Goal: Navigation & Orientation: Find specific page/section

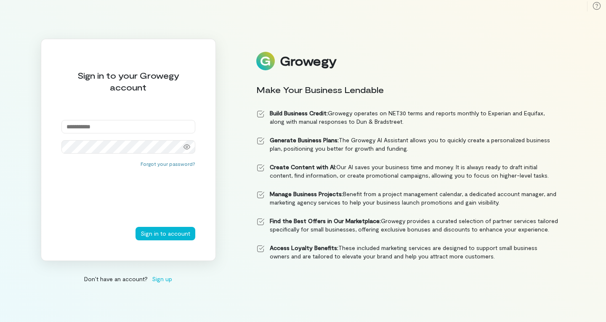
click at [141, 119] on div "Sign in to your Growegy account Forgot your password? Sign in to account" at bounding box center [128, 150] width 175 height 222
click at [139, 123] on input "email" at bounding box center [128, 126] width 134 height 13
type input "**********"
click at [156, 233] on button "Sign in to account" at bounding box center [166, 233] width 60 height 13
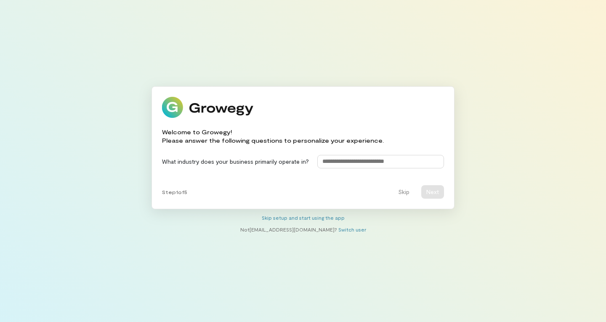
click at [354, 164] on input at bounding box center [381, 161] width 127 height 13
click at [351, 164] on input at bounding box center [381, 161] width 127 height 13
type input "**********"
click at [428, 189] on button "Next" at bounding box center [433, 191] width 23 height 13
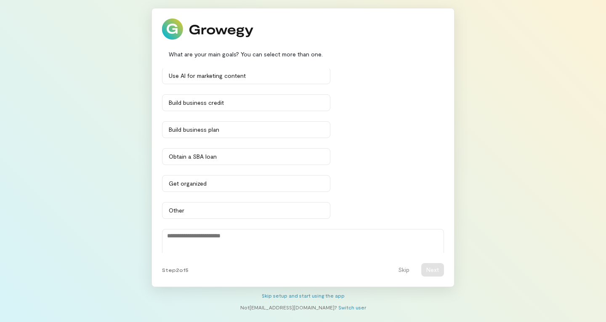
scroll to position [1, 0]
click at [258, 104] on div "Build business credit" at bounding box center [246, 103] width 155 height 8
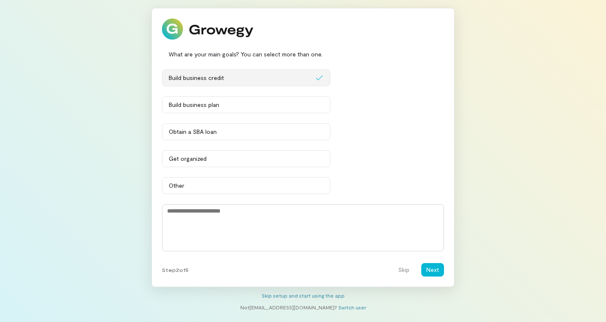
scroll to position [0, 0]
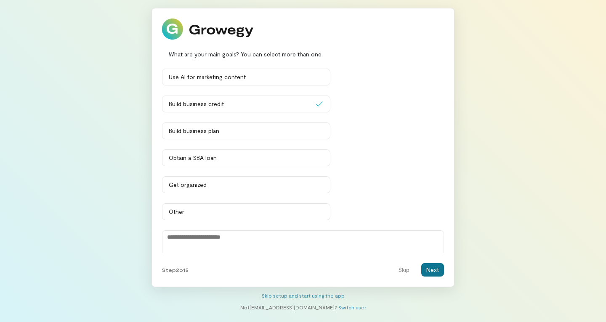
click at [436, 267] on button "Next" at bounding box center [433, 269] width 23 height 13
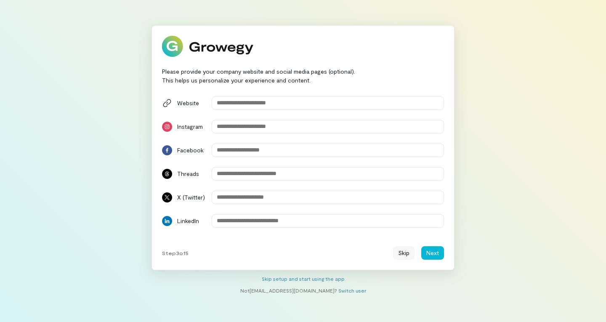
click at [414, 255] on button "Skip" at bounding box center [403, 252] width 21 height 13
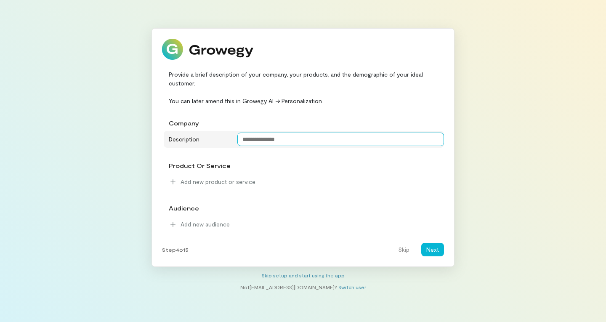
click at [253, 140] on textarea at bounding box center [341, 139] width 207 height 13
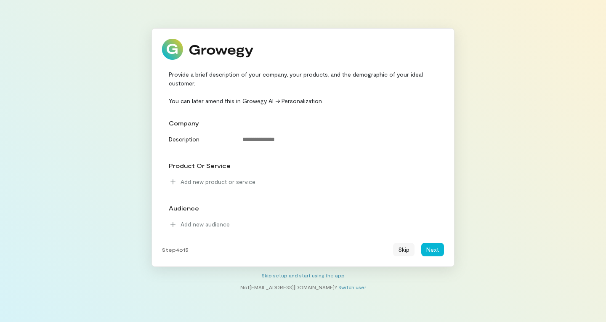
click at [408, 253] on button "Skip" at bounding box center [403, 249] width 21 height 13
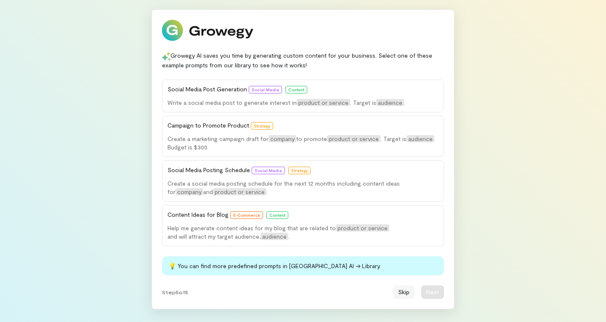
click at [402, 293] on button "Skip" at bounding box center [403, 292] width 21 height 13
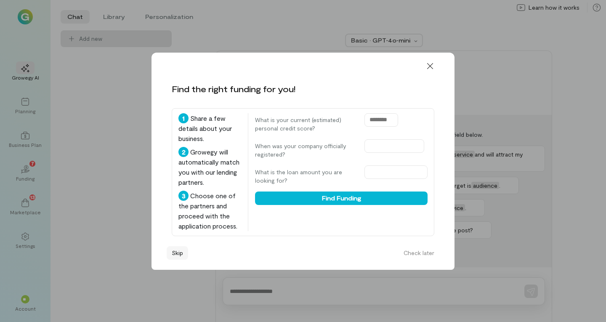
click at [182, 253] on button "Skip" at bounding box center [177, 252] width 21 height 13
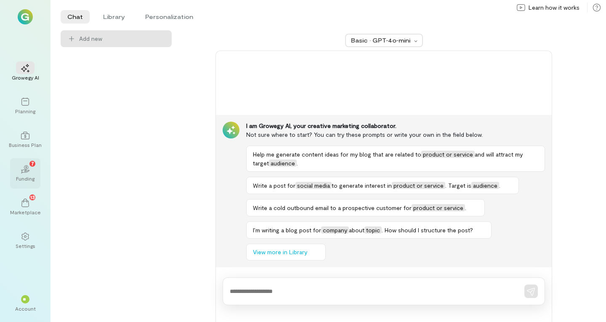
click at [26, 181] on div "Funding" at bounding box center [25, 178] width 19 height 7
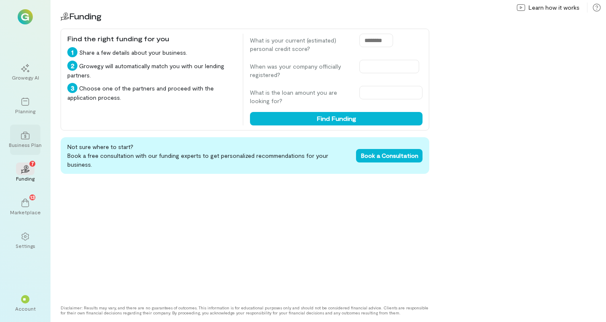
click at [23, 149] on div "Business Plan" at bounding box center [25, 140] width 30 height 30
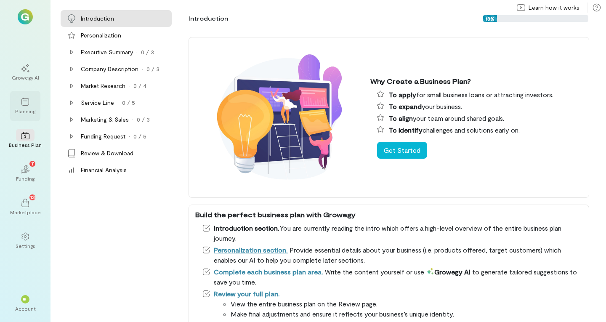
click at [24, 106] on div at bounding box center [25, 101] width 19 height 13
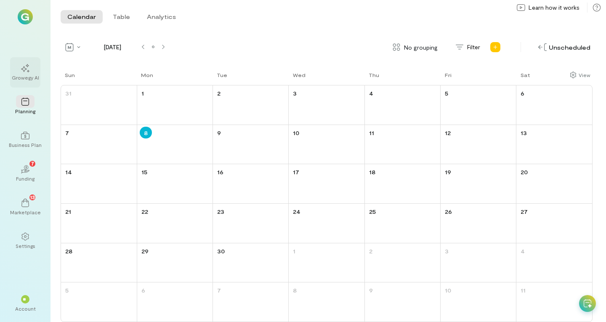
click at [24, 71] on icon at bounding box center [25, 68] width 8 height 8
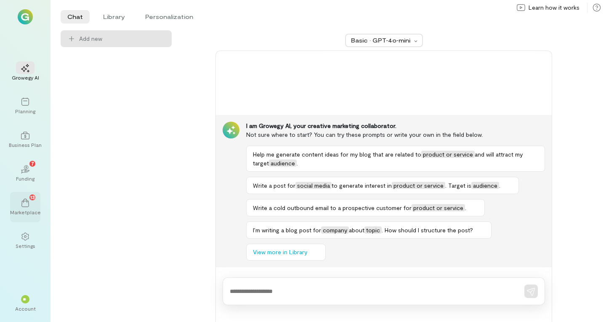
click at [20, 195] on div "13 Marketplace" at bounding box center [25, 207] width 30 height 30
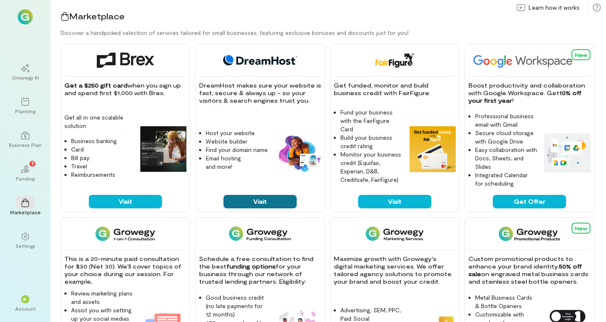
click at [254, 201] on button "Visit" at bounding box center [260, 201] width 73 height 13
